Goal: Task Accomplishment & Management: Manage account settings

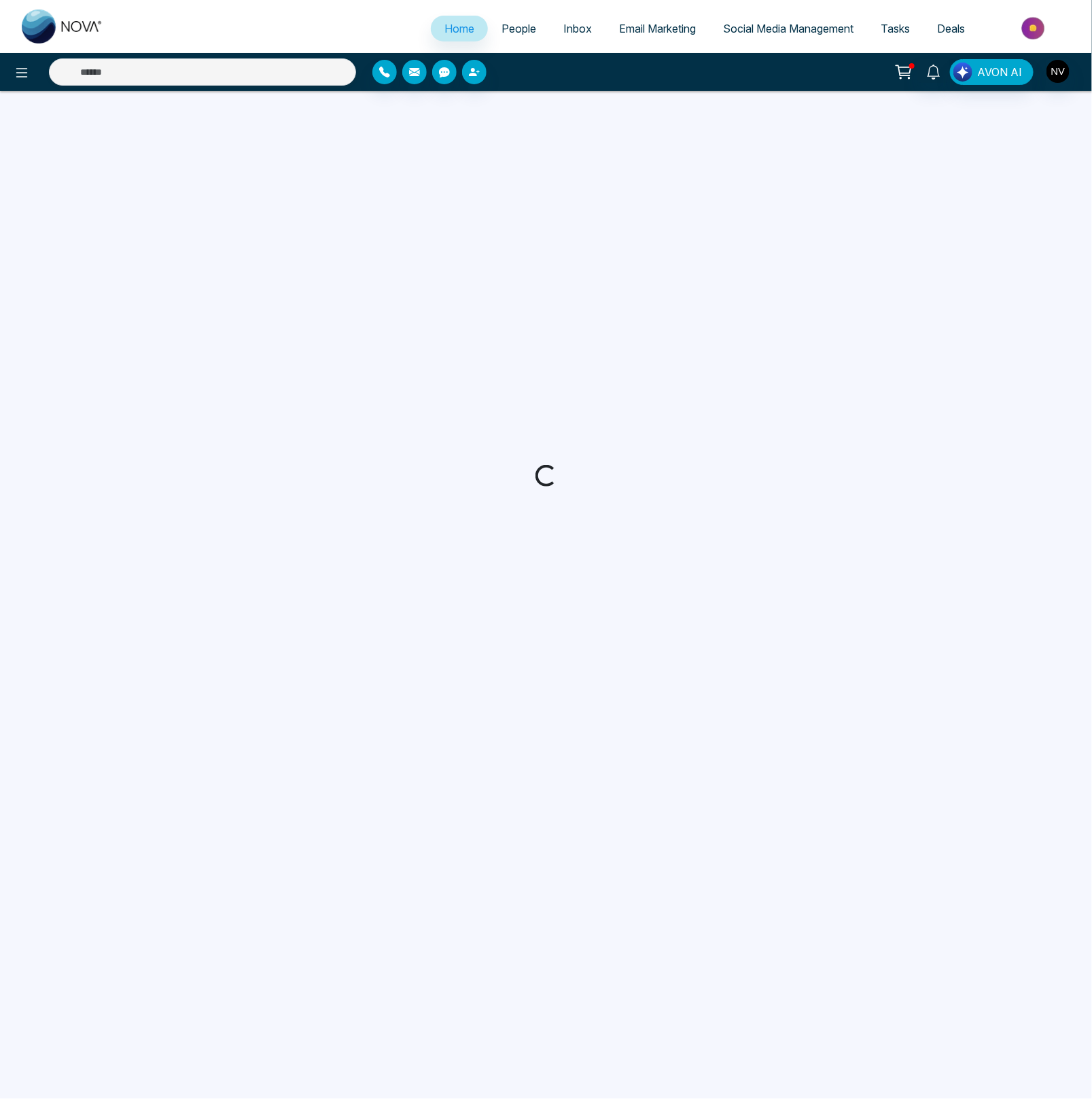
select select "*"
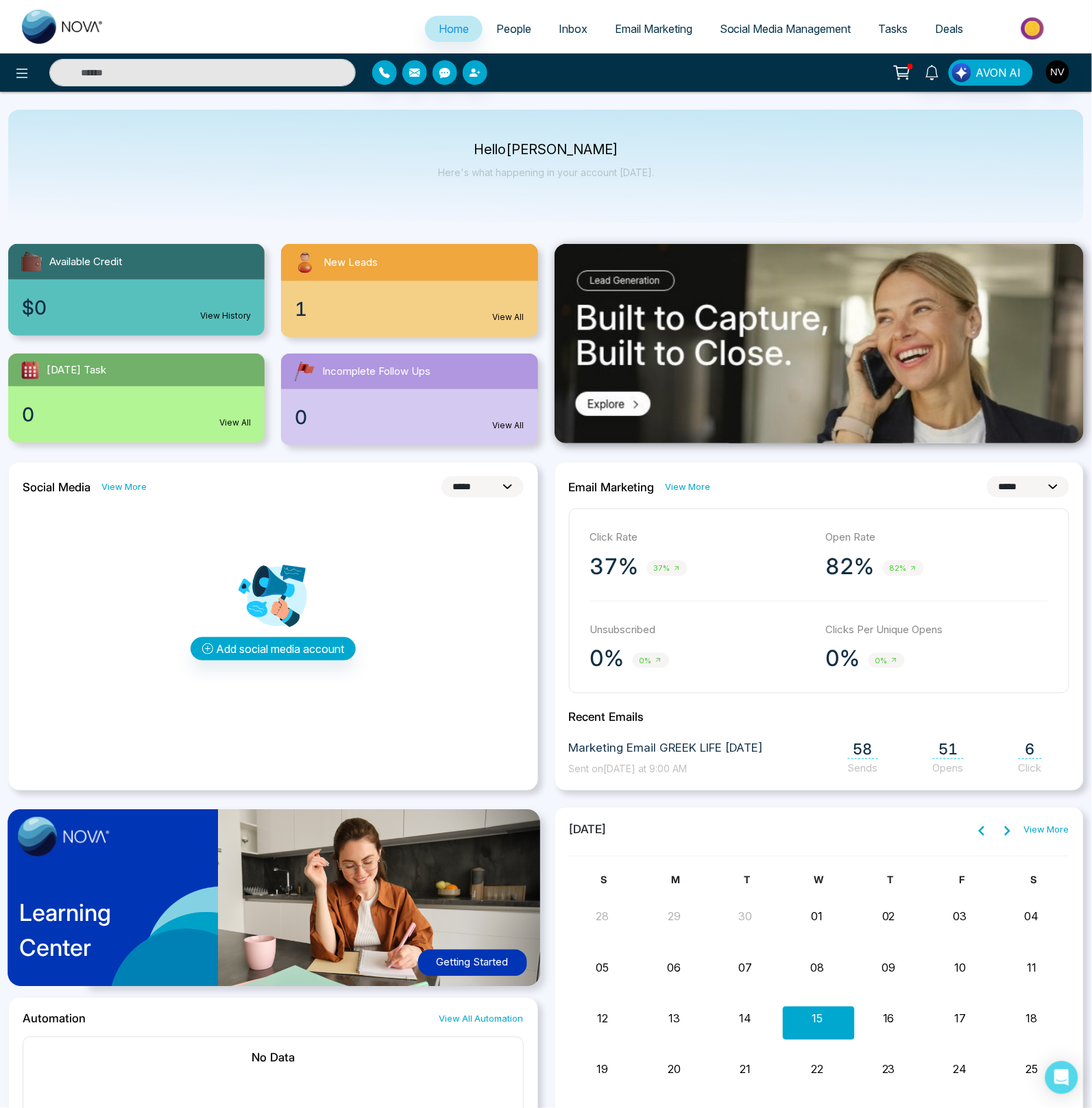
click at [545, 38] on link "Inbox" at bounding box center [573, 28] width 56 height 26
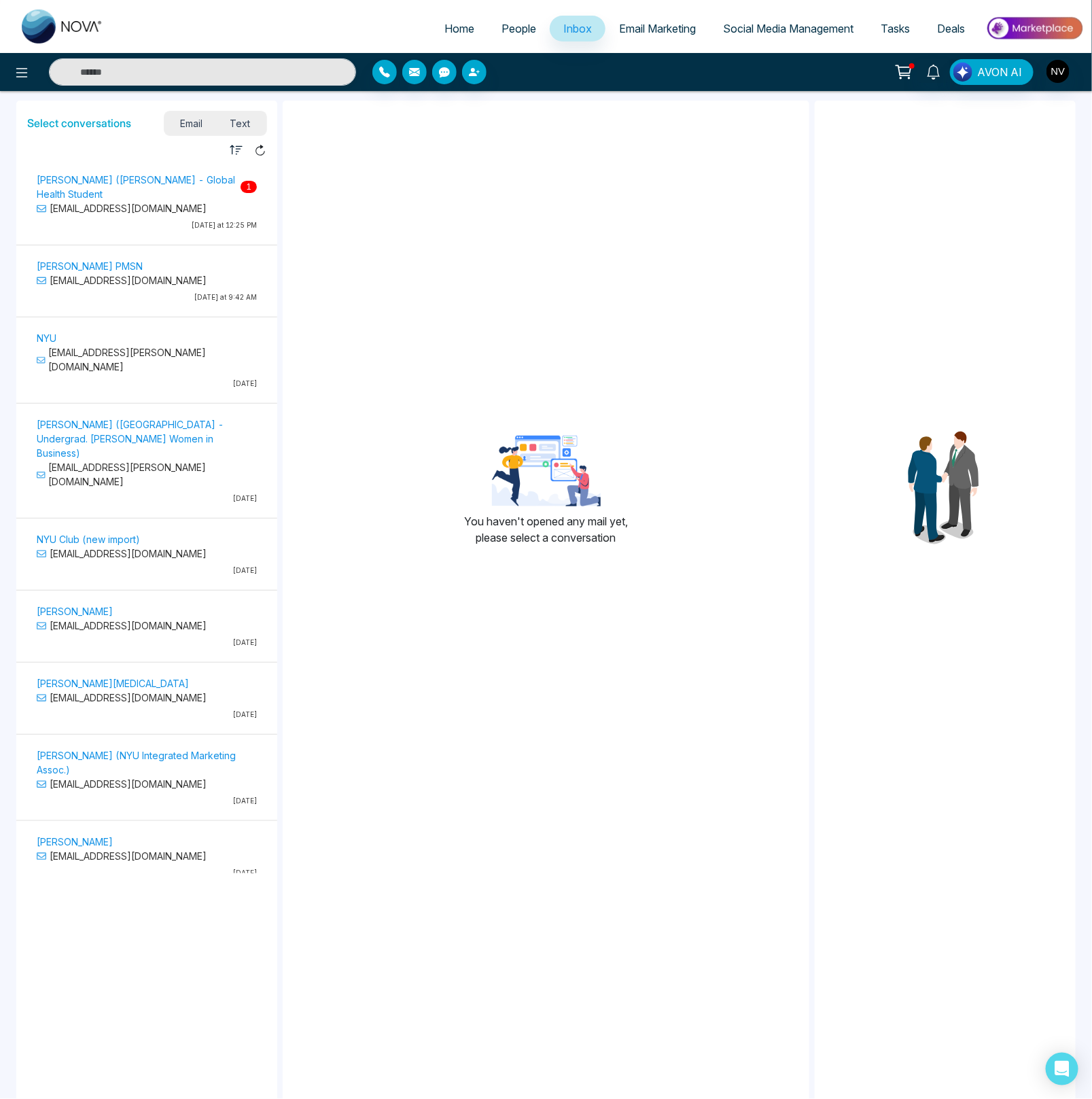
click at [169, 212] on p "[EMAIL_ADDRESS][DOMAIN_NAME]" at bounding box center [146, 208] width 220 height 14
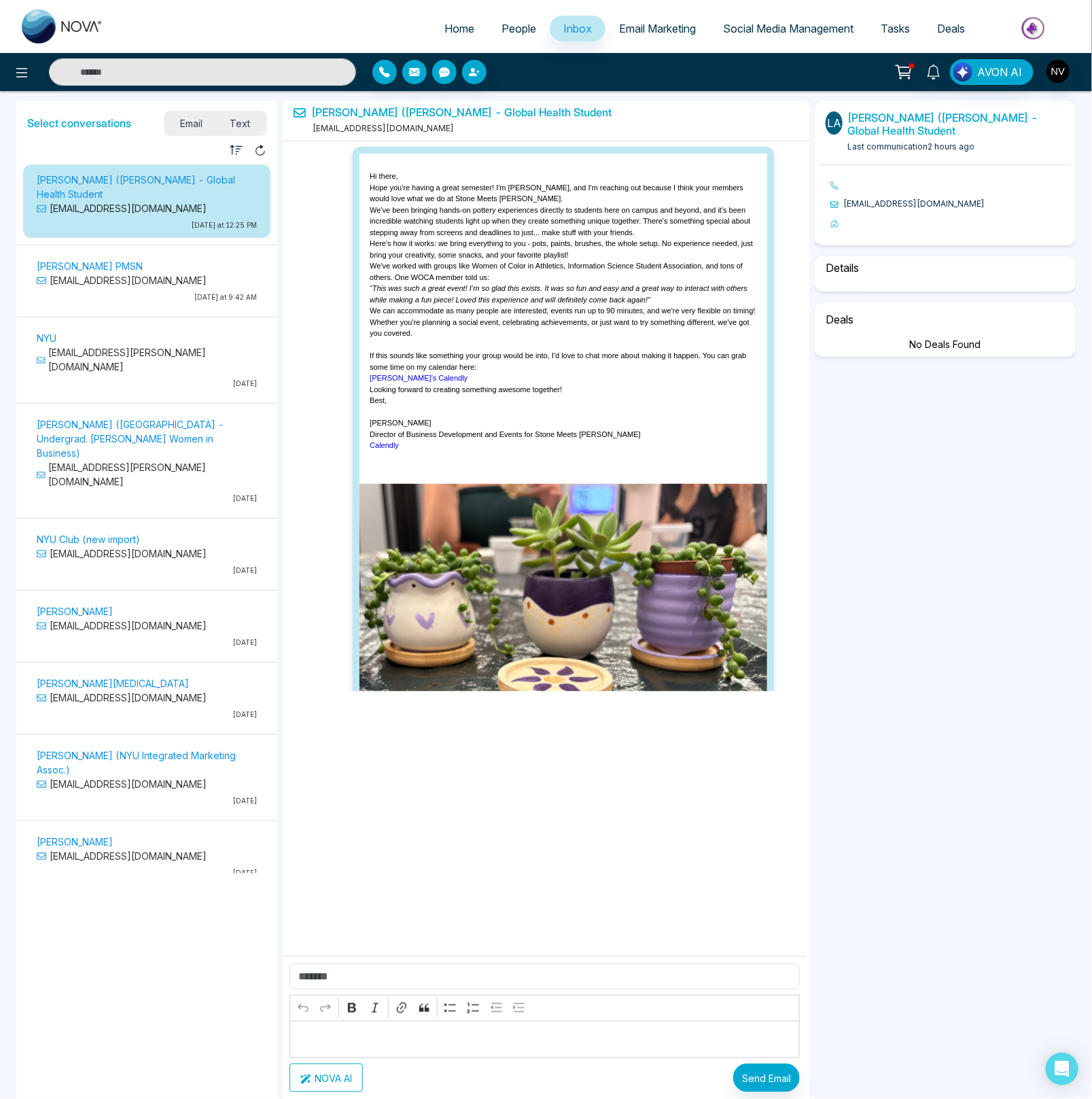
scroll to position [5906, 0]
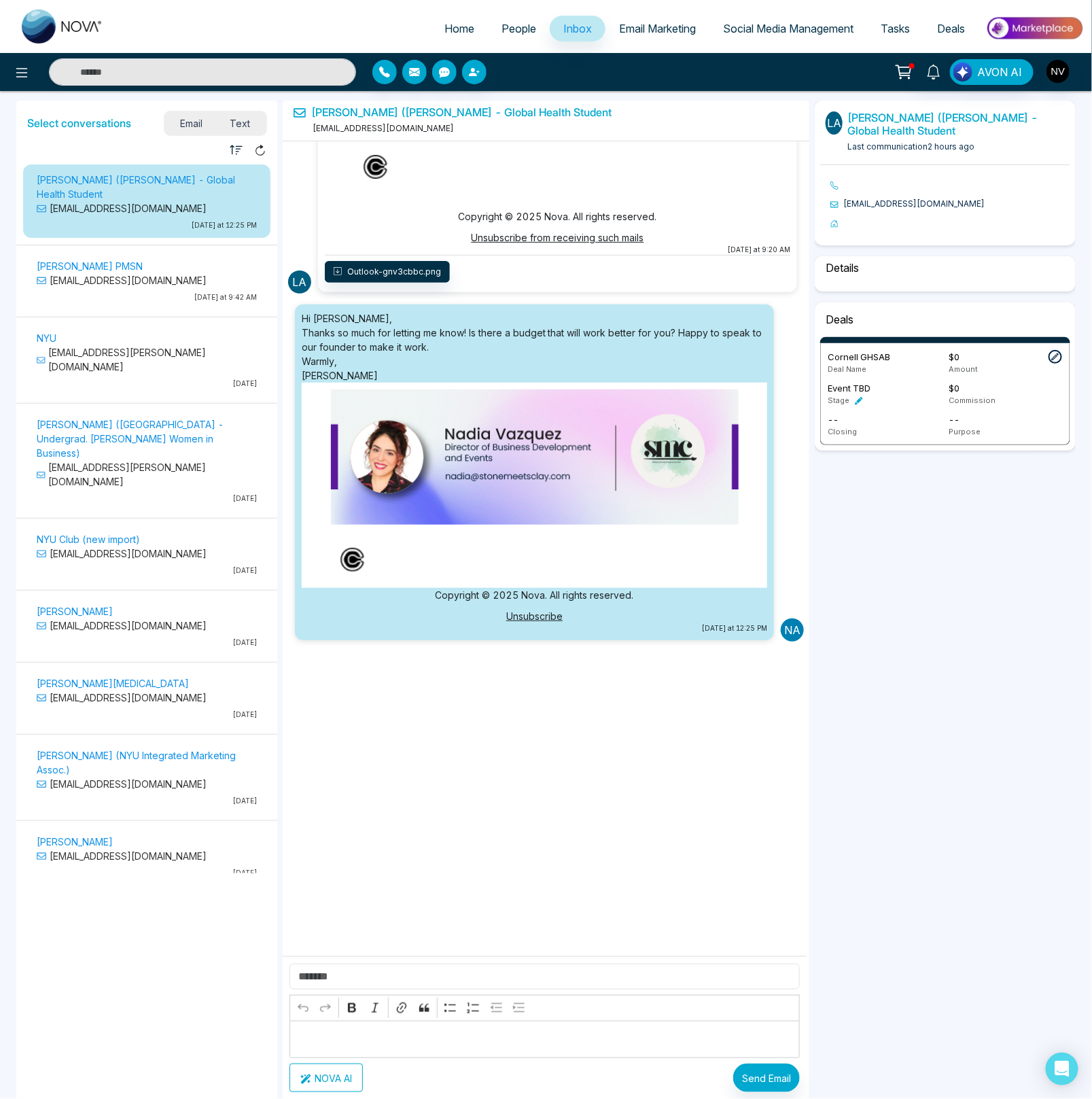
select select "*"
select select "**********"
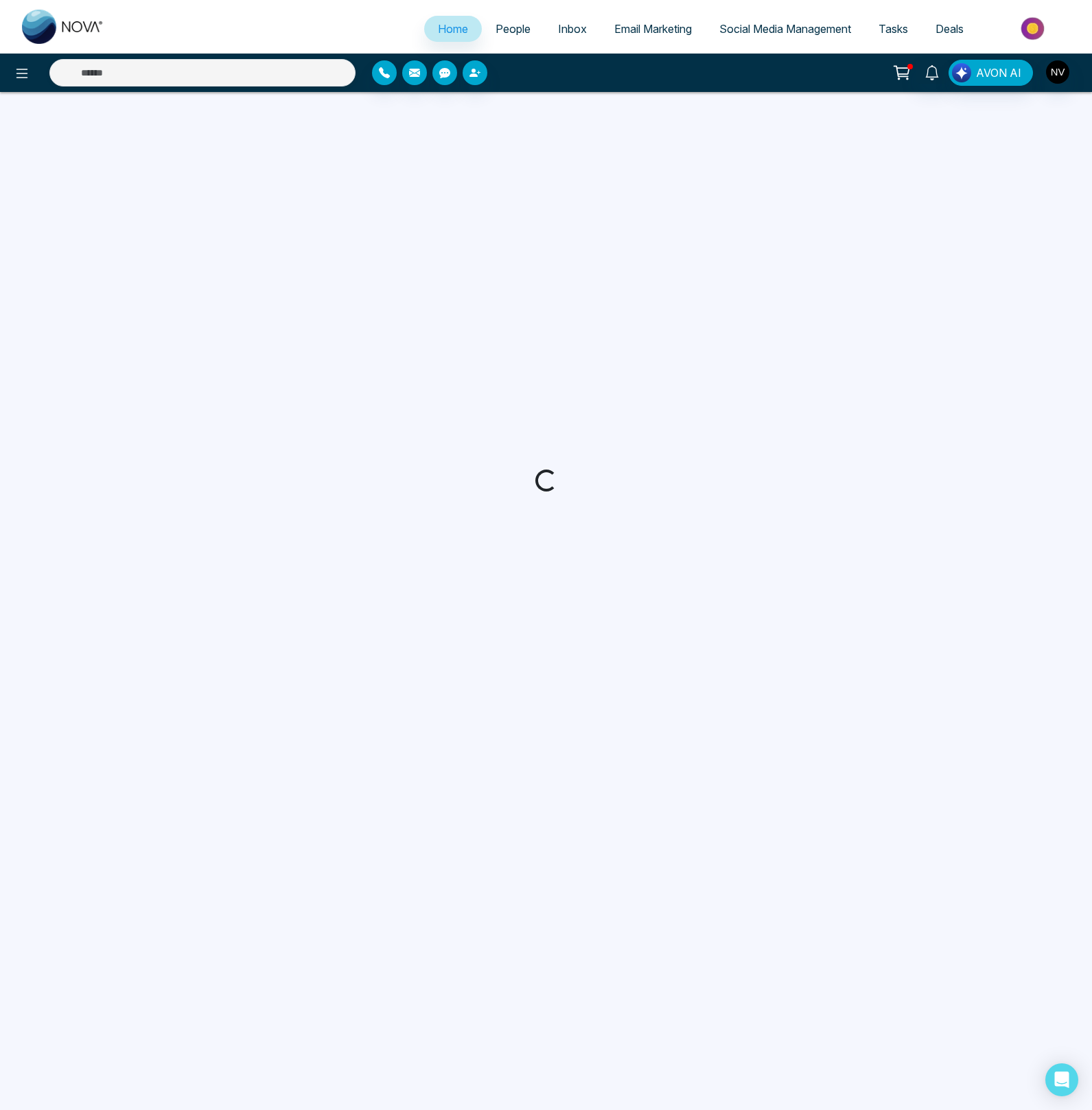
select select "*"
